Goal: Task Accomplishment & Management: Manage account settings

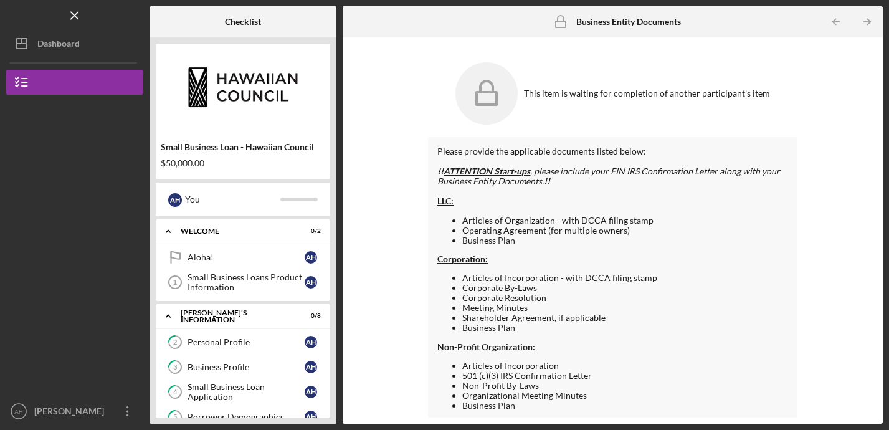
scroll to position [220, 0]
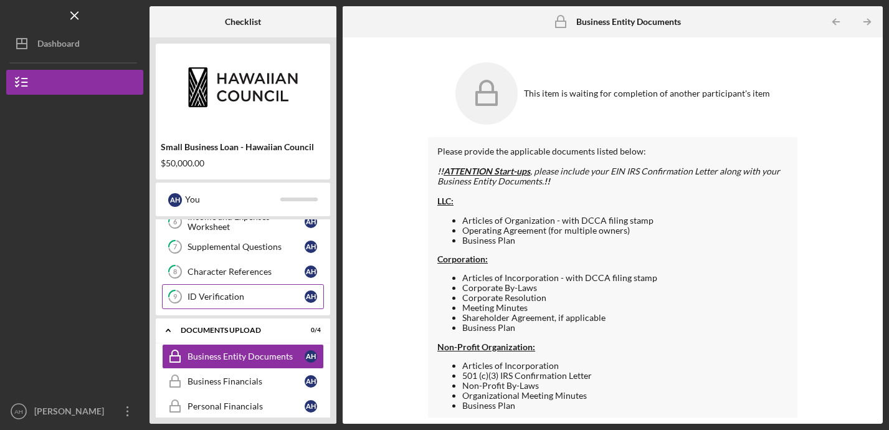
click at [217, 288] on link "9 ID Verification A H" at bounding box center [243, 296] width 162 height 25
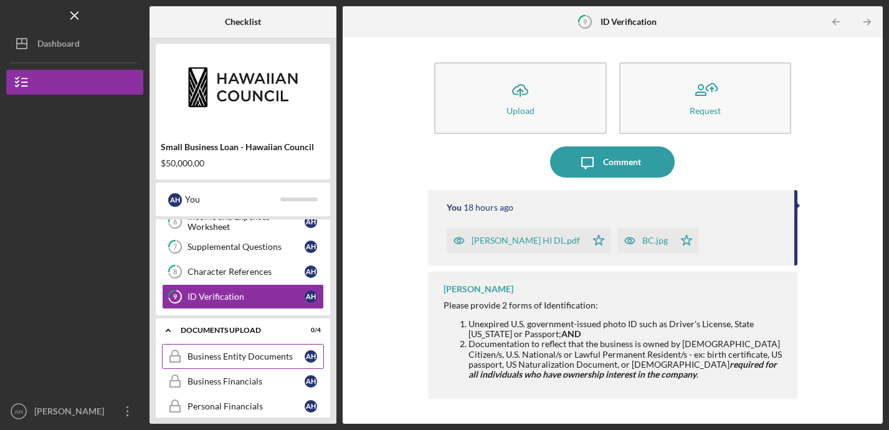
click at [234, 354] on div "Business Entity Documents" at bounding box center [245, 356] width 117 height 10
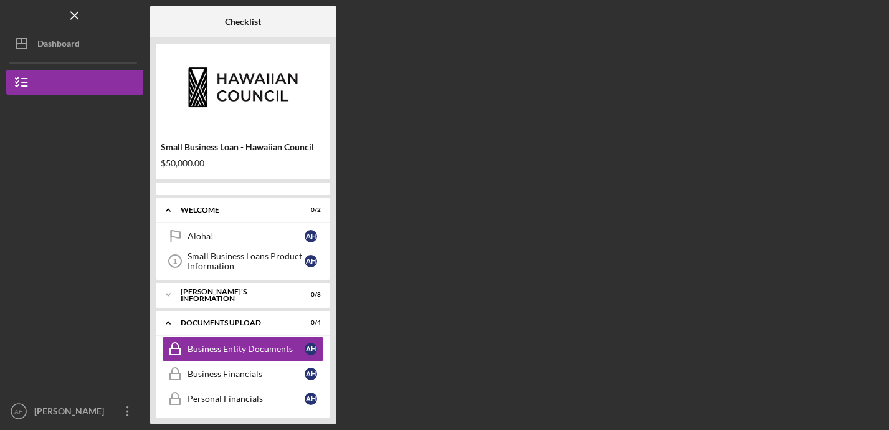
scroll to position [41, 0]
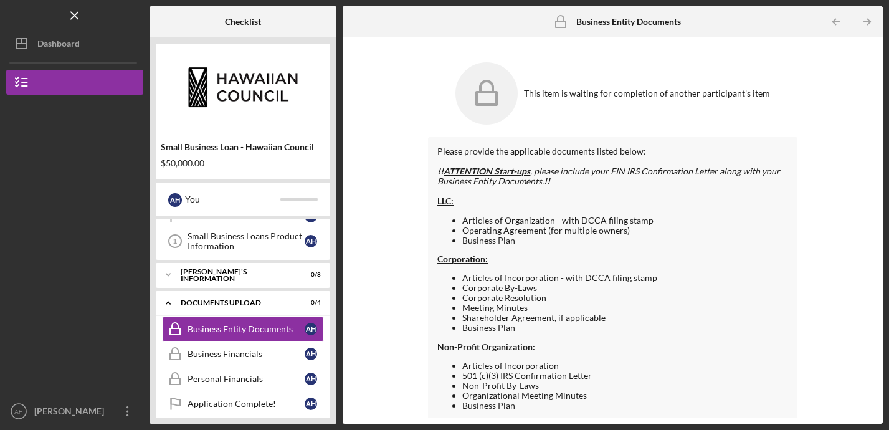
click at [508, 95] on icon at bounding box center [486, 93] width 62 height 62
click at [57, 42] on div "Dashboard" at bounding box center [58, 45] width 42 height 28
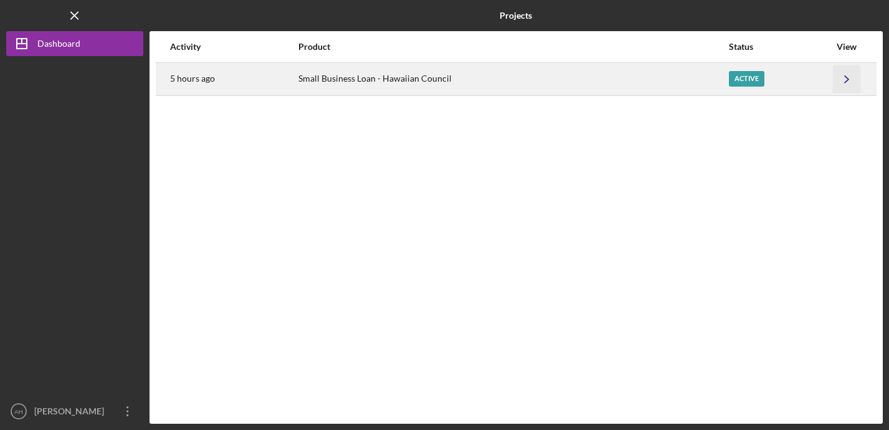
click at [846, 80] on polyline "button" at bounding box center [846, 78] width 4 height 7
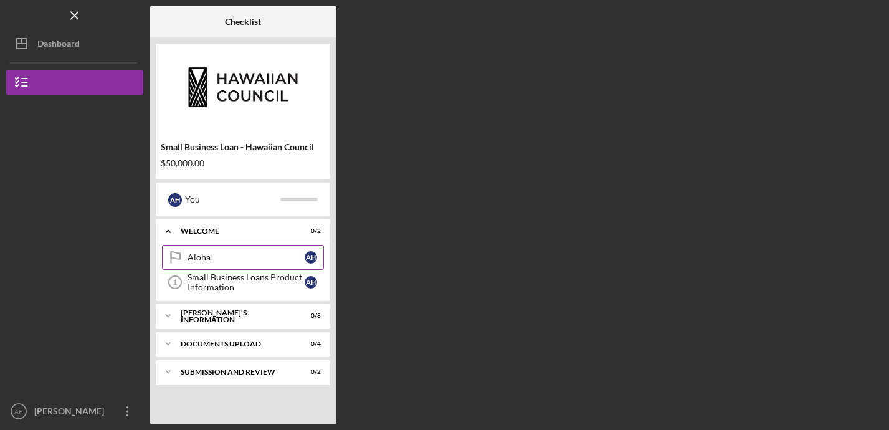
click at [229, 258] on div "Aloha!" at bounding box center [245, 257] width 117 height 10
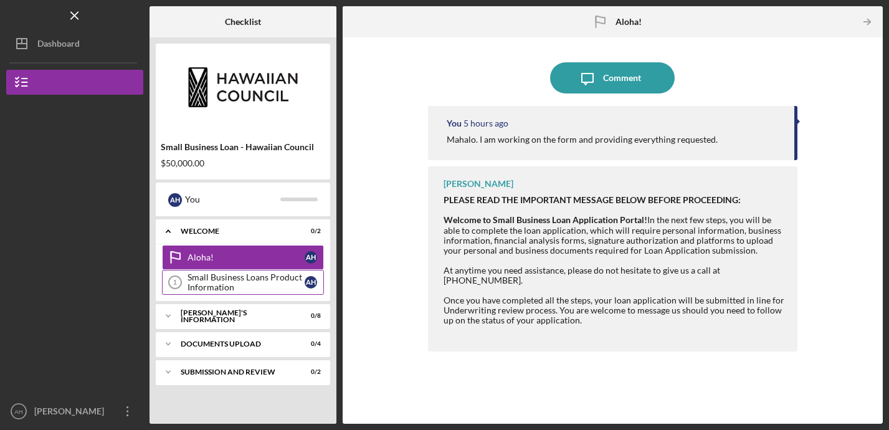
click at [259, 281] on div "Small Business Loans Product Information" at bounding box center [245, 282] width 117 height 20
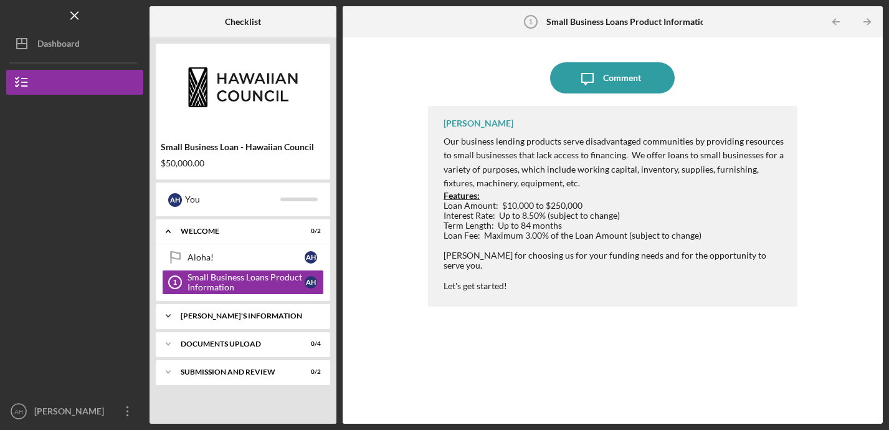
click at [226, 311] on div "Icon/Expander [PERSON_NAME]'S INFORMATION 0 / 8" at bounding box center [243, 315] width 174 height 25
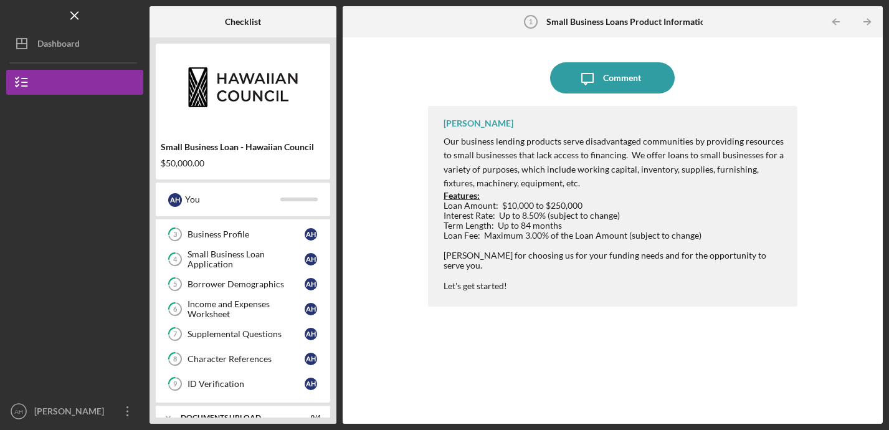
scroll to position [139, 0]
